Goal: Find specific page/section: Find specific page/section

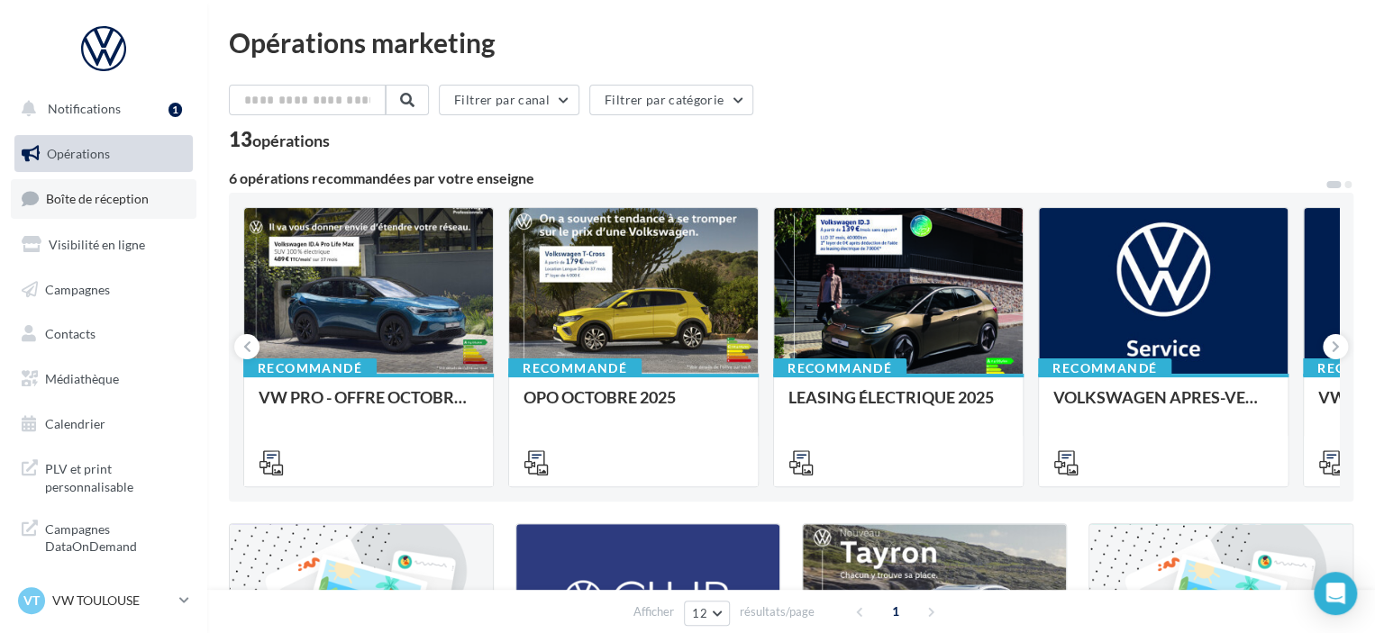
click at [101, 205] on span "Boîte de réception" at bounding box center [97, 198] width 103 height 15
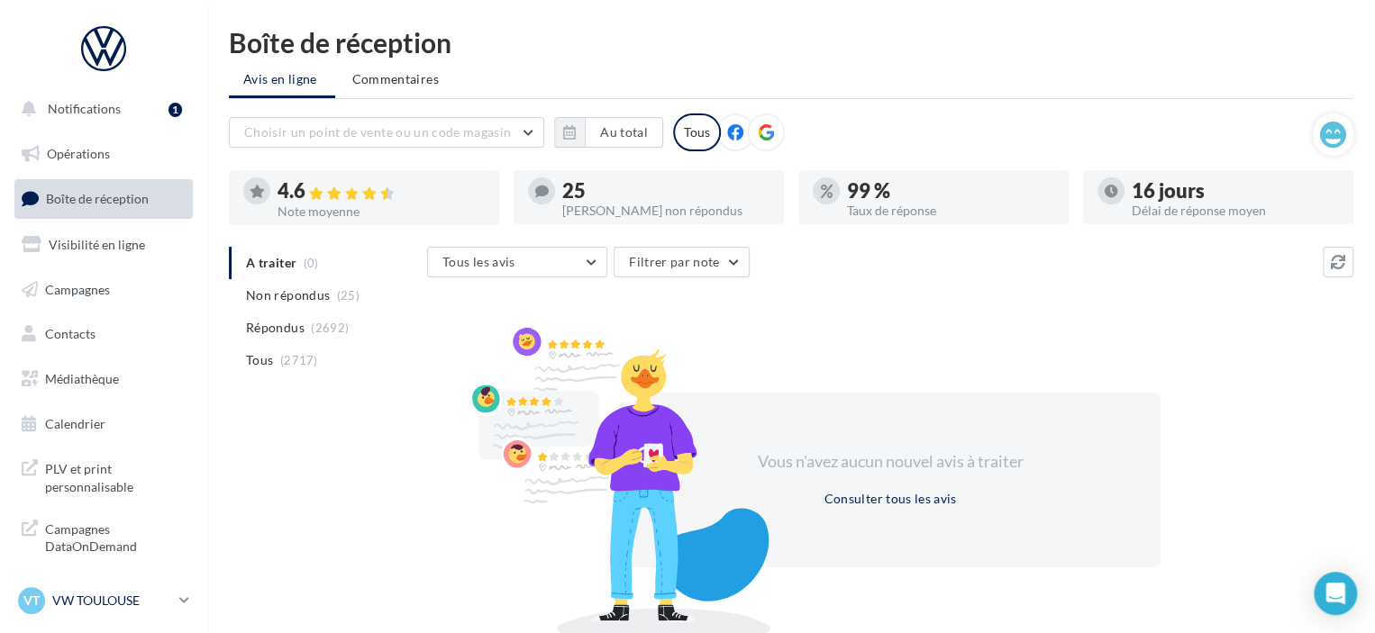
click at [101, 612] on div "VT VW TOULOUSE vw-cap-dup" at bounding box center [95, 600] width 154 height 27
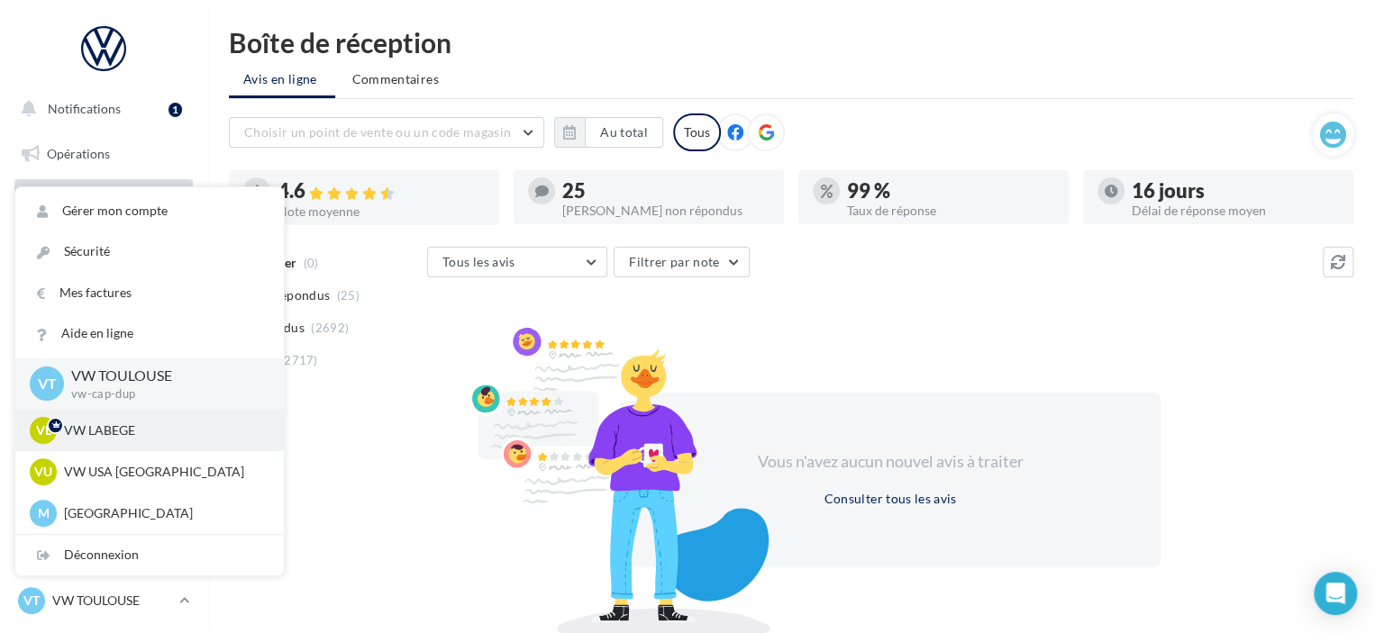
click at [116, 442] on div "VL VW LABEGE vw-lab-dup" at bounding box center [150, 430] width 240 height 27
